Goal: Information Seeking & Learning: Find contact information

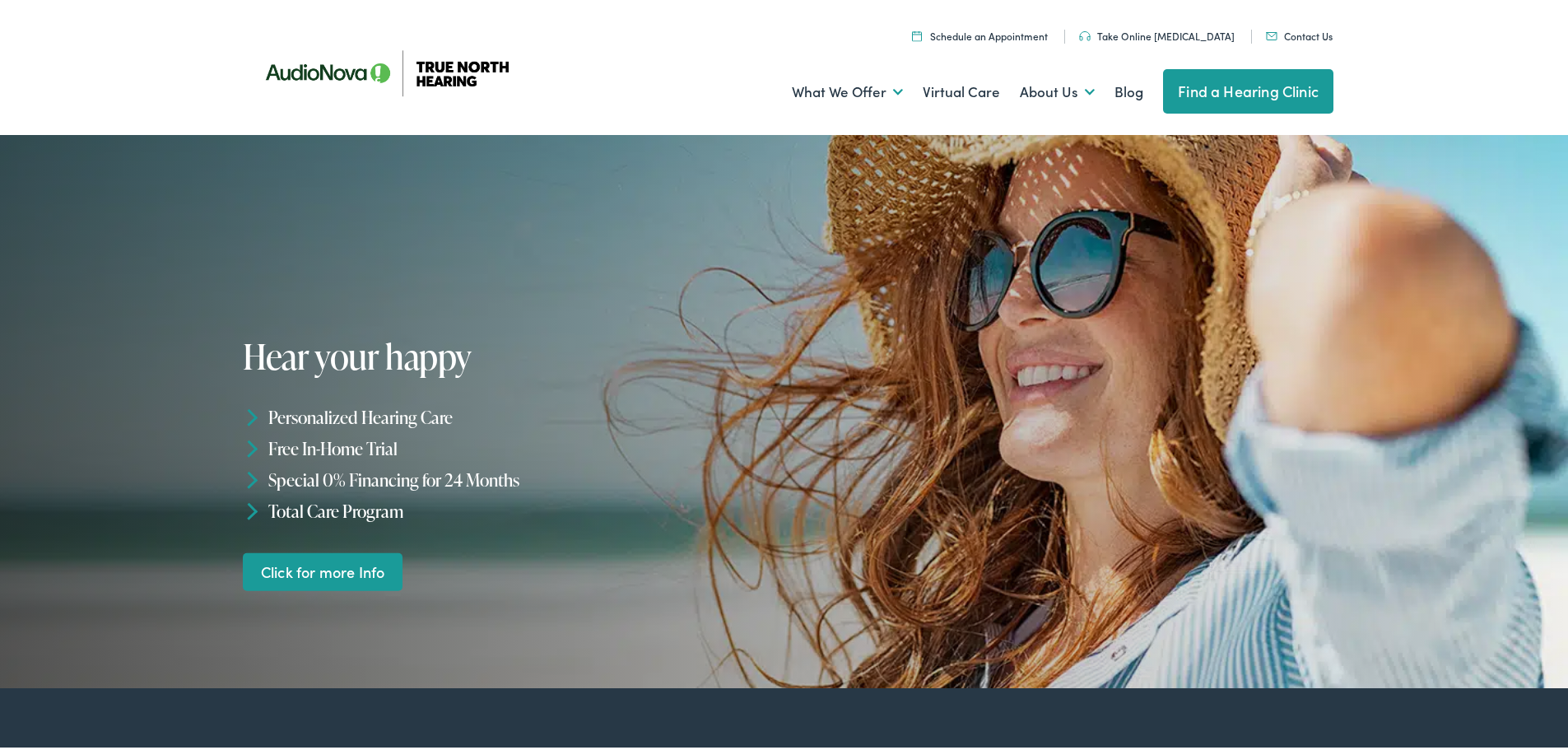
drag, startPoint x: 0, startPoint y: 0, endPoint x: 1305, endPoint y: 37, distance: 1305.5
click at [1305, 37] on link "Contact Us" at bounding box center [1299, 32] width 67 height 14
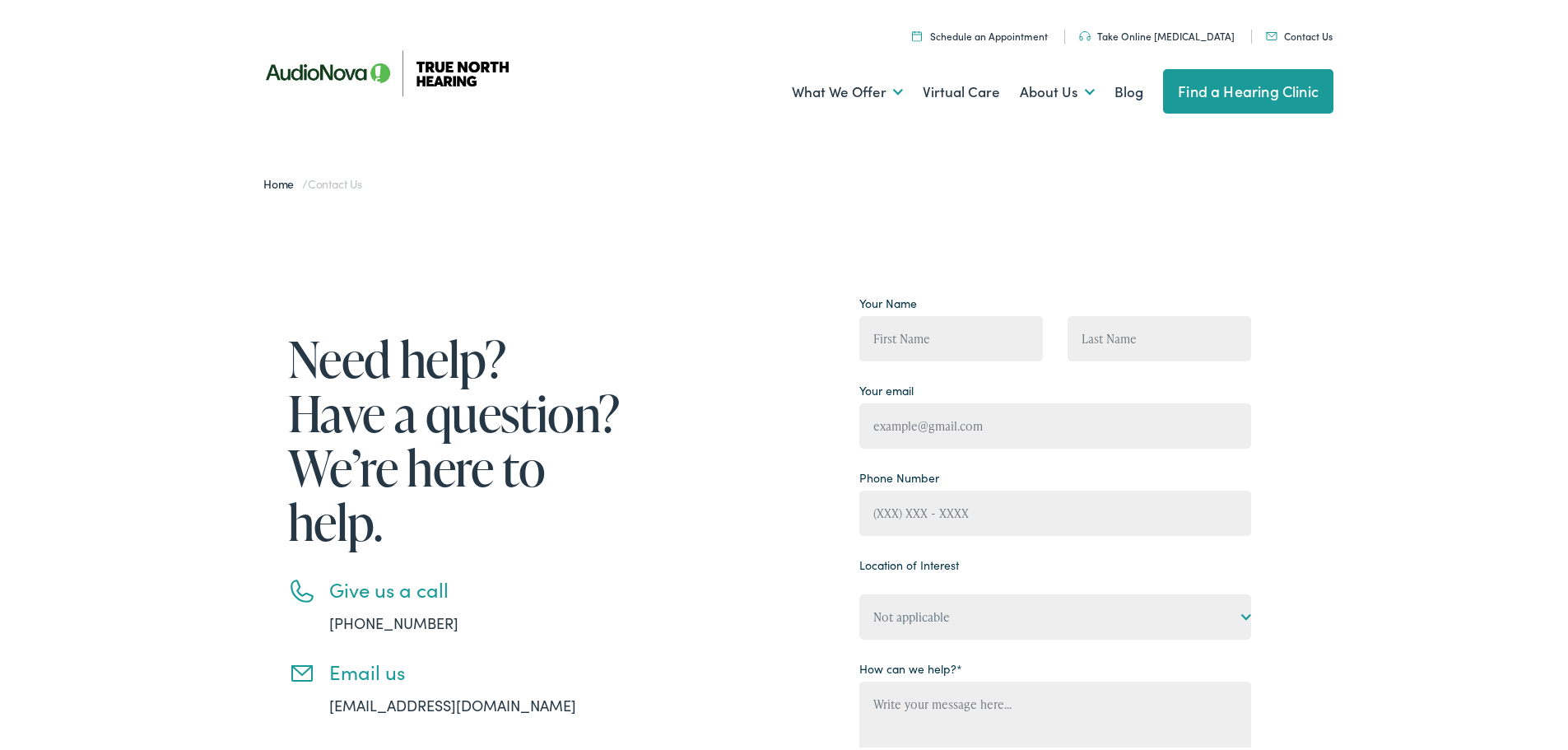
click at [584, 699] on li "Email us [EMAIL_ADDRESS][DOMAIN_NAME]" at bounding box center [457, 684] width 337 height 56
copy div "[EMAIL_ADDRESS][DOMAIN_NAME]"
